Goal: Transaction & Acquisition: Purchase product/service

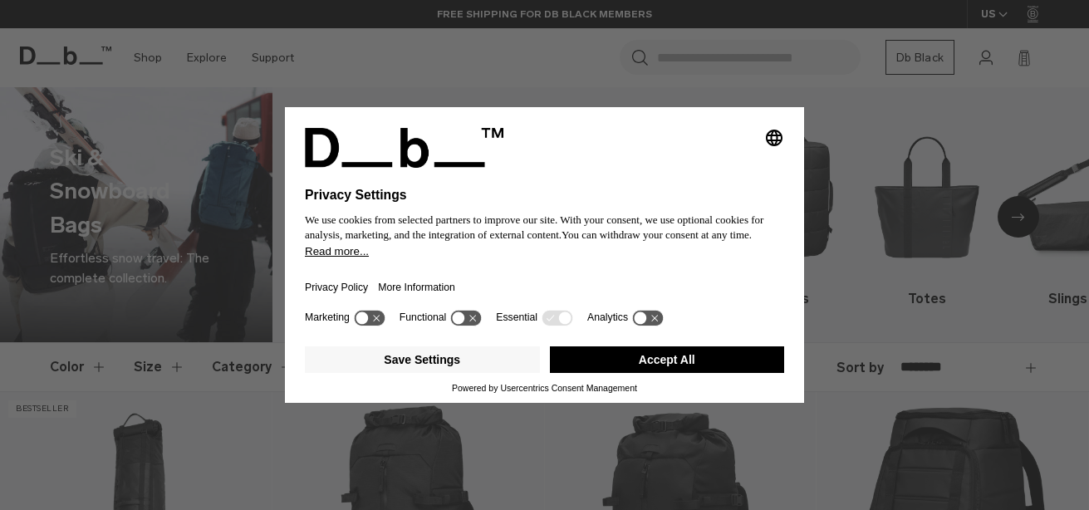
click at [642, 369] on button "Accept All" at bounding box center [667, 360] width 235 height 27
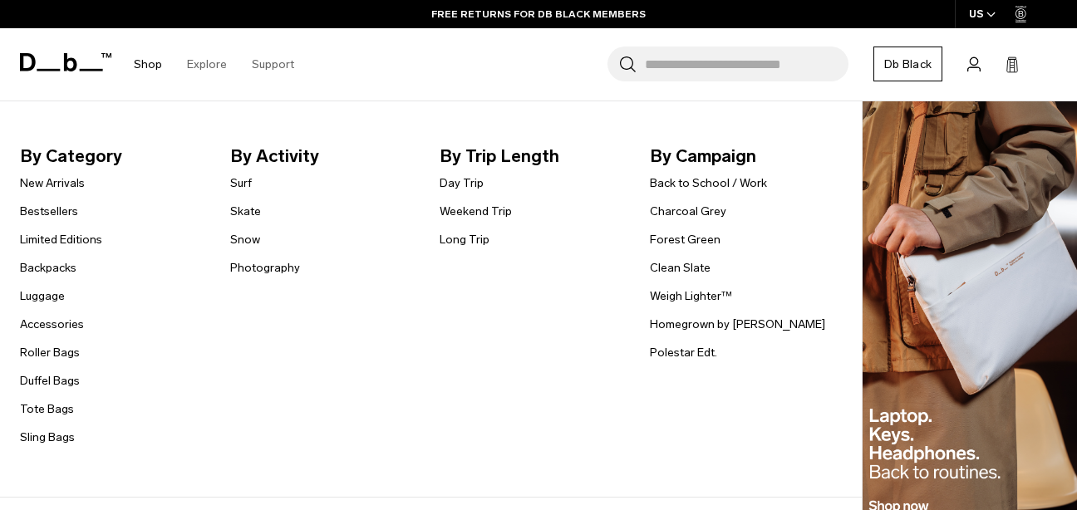
scroll to position [425, 0]
click at [253, 239] on link "Snow" at bounding box center [245, 239] width 30 height 17
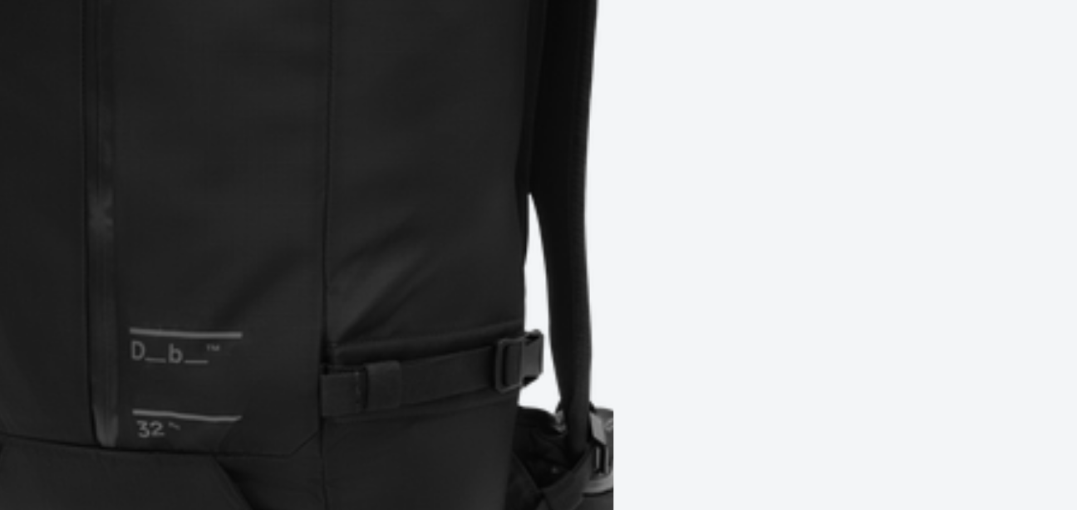
scroll to position [3486, 0]
